Goal: Task Accomplishment & Management: Manage account settings

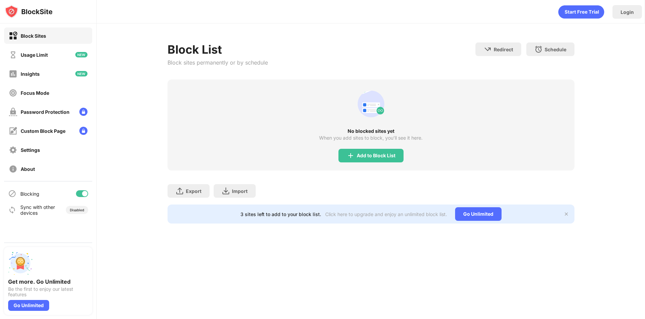
click at [351, 148] on div "No blocked sites yet When you add sites to block, you’ll see it here. Add to Bl…" at bounding box center [371, 124] width 407 height 91
click at [351, 152] on img at bounding box center [351, 155] width 8 height 8
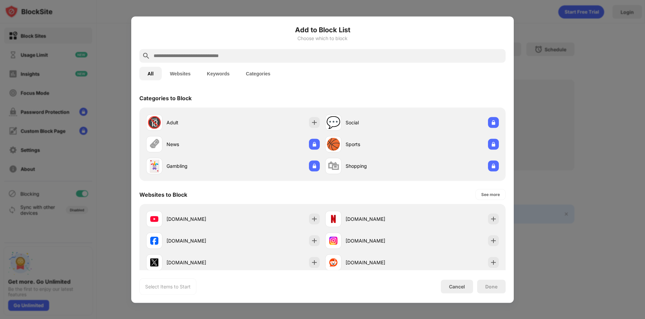
click at [192, 50] on div at bounding box center [322, 56] width 367 height 14
click at [190, 56] on input "text" at bounding box center [328, 56] width 350 height 8
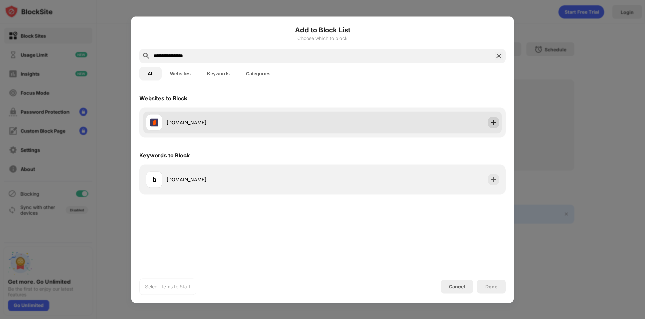
type input "**********"
click at [494, 123] on img at bounding box center [493, 122] width 7 height 7
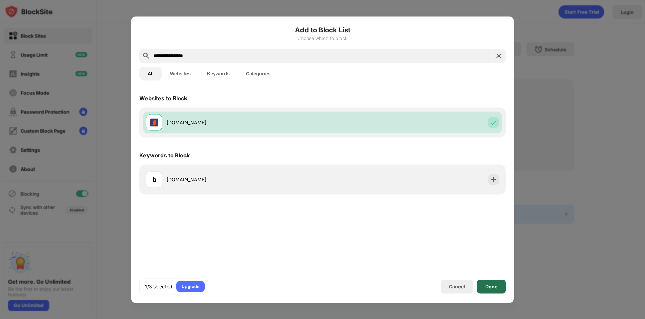
click at [490, 287] on div "Done" at bounding box center [492, 285] width 12 height 5
